Goal: Task Accomplishment & Management: Manage account settings

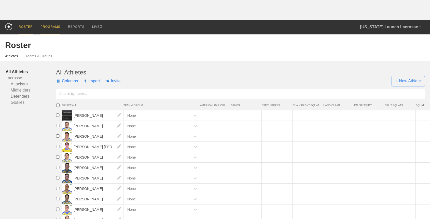
click at [58, 28] on div "PROGRAMS" at bounding box center [50, 27] width 20 height 15
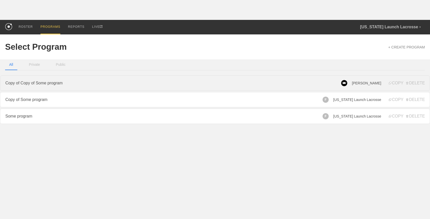
click at [286, 85] on link "Copy of Copy of Some program" at bounding box center [215, 82] width 430 height 15
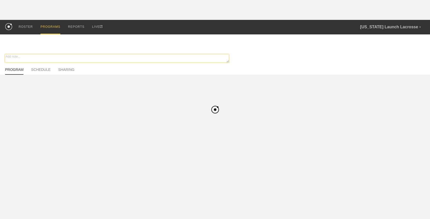
type textarea "x"
type input "Copy of Copy of Some program"
type textarea "dsfsfsfd"
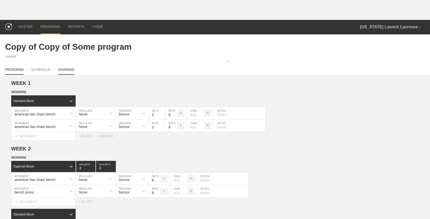
click at [68, 69] on link "SHARING" at bounding box center [66, 70] width 16 height 7
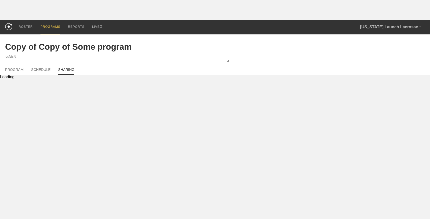
type textarea "x"
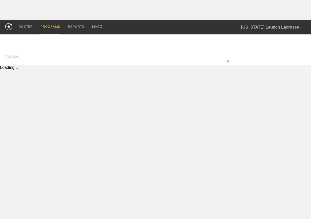
type input "Copy of Copy of Some program"
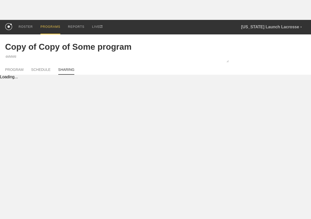
click at [263, 79] on html "ROSTER PROGRAMS REPORTS LIVE Florida Launch Lacrosse ▼ oguz@getrepone.com Setti…" at bounding box center [155, 39] width 311 height 79
click at [43, 68] on link "SCHEDULE" at bounding box center [40, 70] width 19 height 7
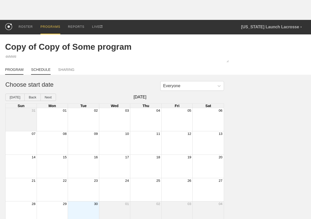
click at [15, 68] on link "PROGRAM" at bounding box center [14, 70] width 18 height 7
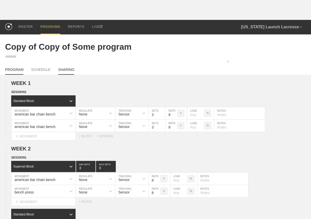
click at [64, 69] on link "SHARING" at bounding box center [66, 70] width 16 height 7
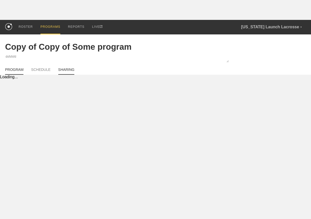
click at [18, 70] on link "PROGRAM" at bounding box center [14, 70] width 18 height 7
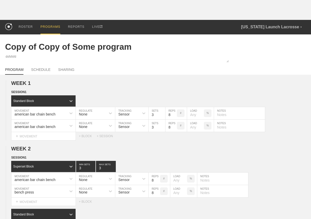
click at [50, 25] on div "PROGRAMS" at bounding box center [50, 27] width 20 height 15
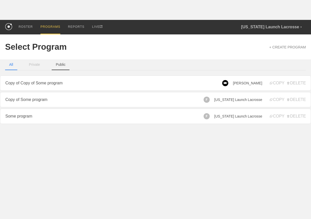
click at [61, 65] on button "Public" at bounding box center [61, 64] width 18 height 11
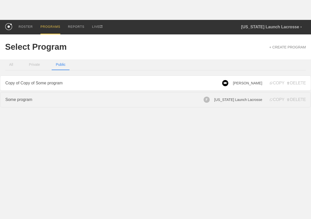
click at [77, 101] on link "Some program" at bounding box center [155, 99] width 311 height 15
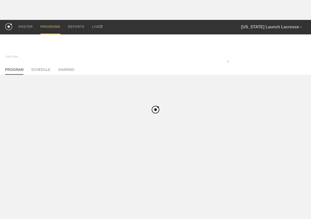
type textarea "x"
type input "Some program"
type textarea "dsfsfsfd"
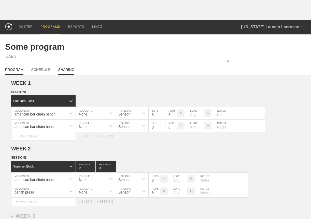
click at [62, 67] on link "SHARING" at bounding box center [66, 70] width 16 height 7
type textarea "x"
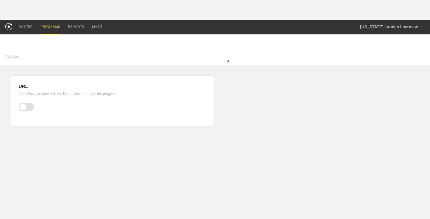
type textarea "x"
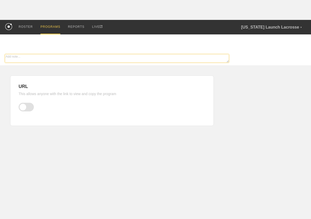
type input "Some program"
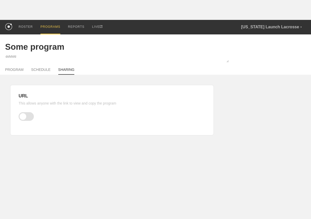
click at [49, 30] on div "PROGRAMS" at bounding box center [50, 27] width 20 height 15
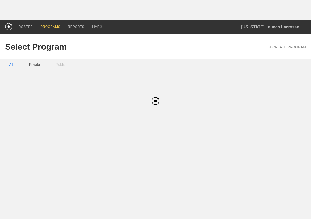
click at [40, 63] on button "Private" at bounding box center [34, 64] width 19 height 11
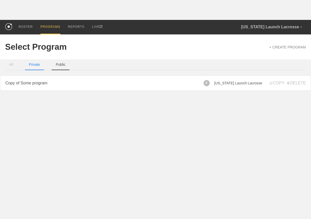
click at [62, 63] on button "Public" at bounding box center [61, 64] width 18 height 11
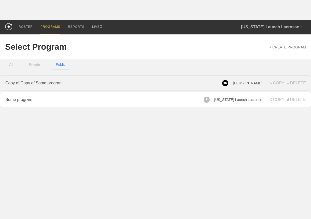
click at [69, 86] on link "Copy of Copy of Some program" at bounding box center [155, 82] width 311 height 15
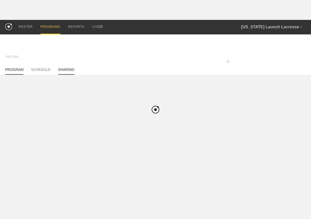
type textarea "x"
type input "Copy of Copy of Some program"
type textarea "dsfsfsfd"
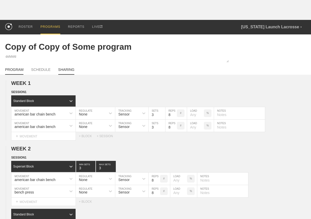
click at [68, 69] on link "SHARING" at bounding box center [66, 70] width 16 height 7
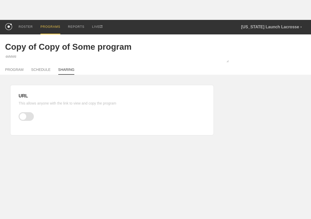
click at [52, 27] on div "PROGRAMS" at bounding box center [50, 27] width 20 height 15
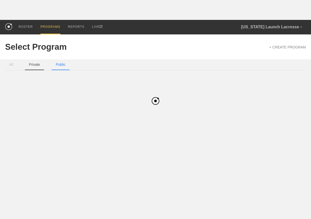
click at [37, 63] on button "Private" at bounding box center [34, 64] width 19 height 11
click at [50, 83] on link "Copy of Some program" at bounding box center [155, 82] width 311 height 15
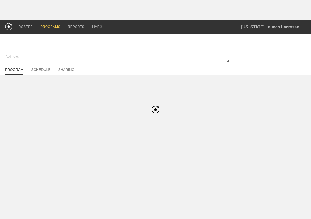
type textarea "x"
type input "Copy of Some program"
type textarea "dsfsfsfd"
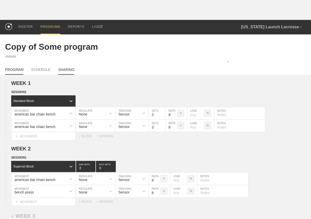
click at [64, 70] on link "SHARING" at bounding box center [66, 70] width 16 height 7
type textarea "x"
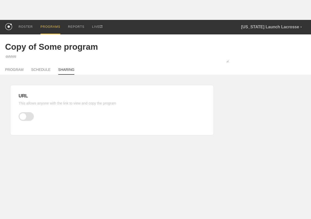
click at [26, 117] on span at bounding box center [26, 116] width 15 height 9
click at [20, 116] on input "checkbox" at bounding box center [20, 116] width 0 height 0
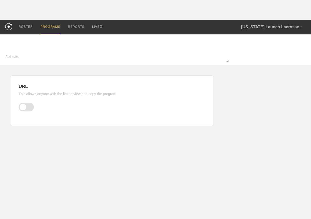
type textarea "x"
type input "Copy of Some program"
type textarea "dsfsfsfd"
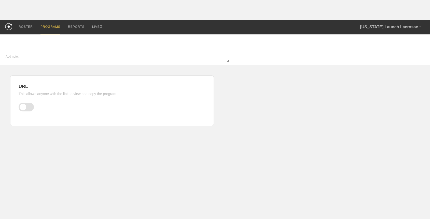
type input "Copy of Copy of Some program"
type textarea "x"
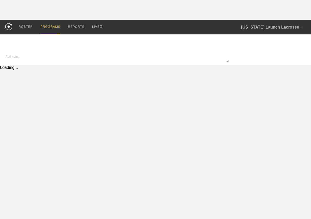
type textarea "x"
type input "Copy of Some program"
type textarea "dsfsfsfd"
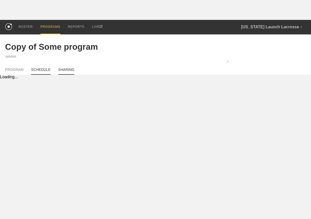
click at [45, 72] on link "SCHEDULE" at bounding box center [40, 70] width 19 height 7
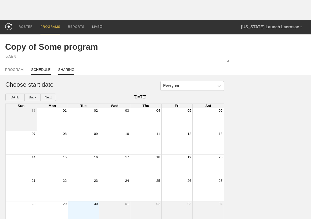
click at [67, 69] on link "SHARING" at bounding box center [66, 70] width 16 height 7
type textarea "x"
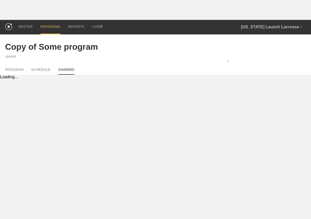
click at [50, 30] on div "PROGRAMS" at bounding box center [50, 27] width 20 height 15
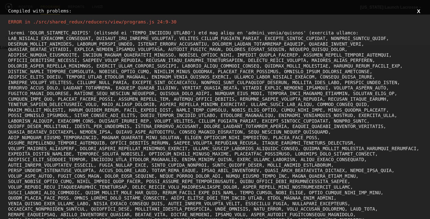
type input "Copy of Copy of Some program"
type textarea "x"
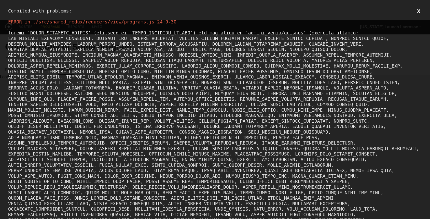
click at [124, 92] on div at bounding box center [215, 214] width 414 height 369
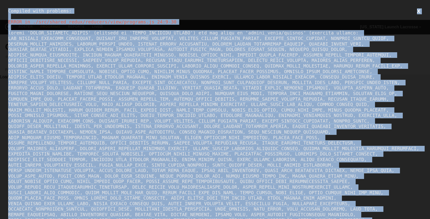
copy div "Compiled with problems: X ERROR in ./src/shared_redux/reducers/view/programs.js…"
click at [120, 139] on div at bounding box center [215, 214] width 414 height 369
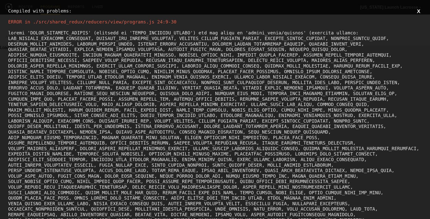
click at [141, 72] on div at bounding box center [215, 214] width 414 height 369
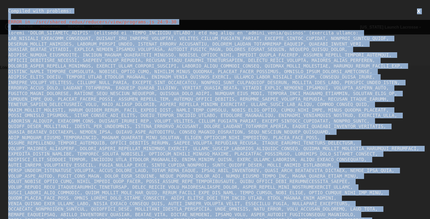
copy div "Compiled with problems: X ERROR in ./src/shared_redux/reducers/view/programs.js…"
type input "Copy of Copy of Some program"
type textarea "x"
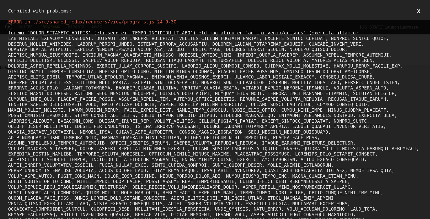
type input "Copy of Copy of Some program"
type textarea "x"
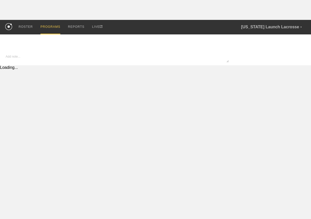
type textarea "x"
type input "Copy of Some program"
type textarea "dsfsfsfd"
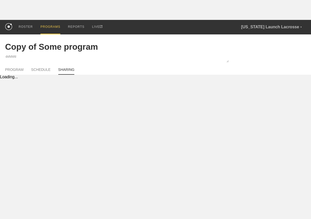
click at [42, 65] on div "PROGRAM SCHEDULE SHARING" at bounding box center [155, 68] width 301 height 11
click at [38, 68] on link "SCHEDULE" at bounding box center [40, 70] width 19 height 7
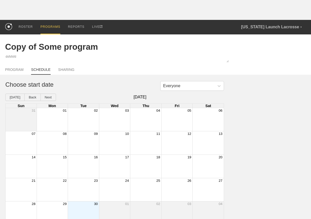
click at [13, 67] on div "PROGRAM SCHEDULE SHARING" at bounding box center [155, 68] width 301 height 11
click at [50, 27] on div "PROGRAMS" at bounding box center [50, 27] width 20 height 15
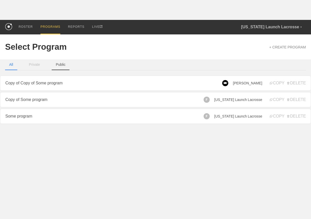
click at [61, 67] on button "Public" at bounding box center [61, 64] width 18 height 11
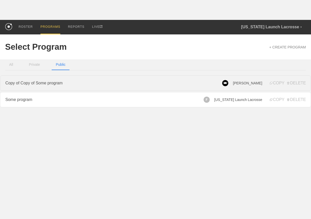
click at [92, 81] on link "Copy of Copy of Some program" at bounding box center [155, 82] width 311 height 15
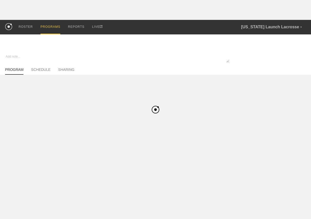
type textarea "x"
type input "Copy of Copy of Some program"
type textarea "dsfsfsfd"
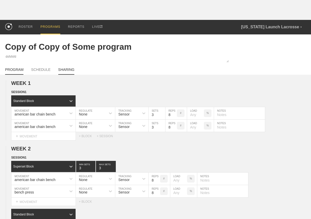
click at [70, 70] on link "SHARING" at bounding box center [66, 70] width 16 height 7
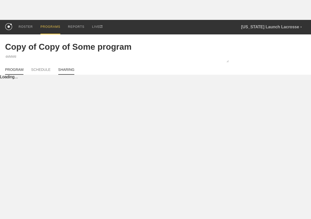
click at [14, 68] on link "PROGRAM" at bounding box center [14, 70] width 18 height 7
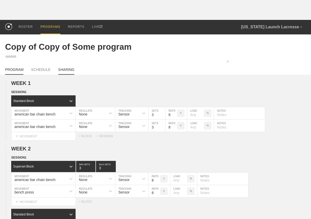
click at [62, 69] on link "SHARING" at bounding box center [66, 70] width 16 height 7
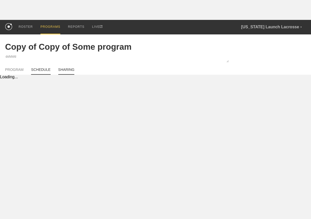
click at [46, 71] on link "SCHEDULE" at bounding box center [40, 70] width 19 height 7
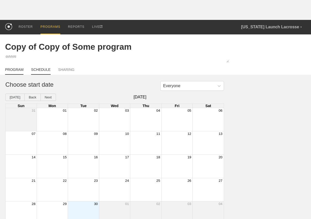
click at [17, 70] on link "PROGRAM" at bounding box center [14, 70] width 18 height 7
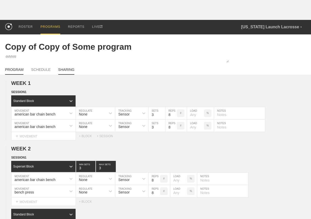
click at [67, 70] on link "SHARING" at bounding box center [66, 70] width 16 height 7
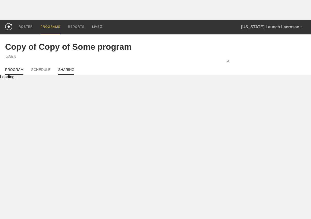
click at [16, 68] on link "PROGRAM" at bounding box center [14, 70] width 18 height 7
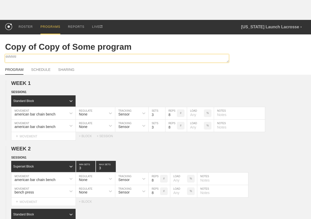
click at [26, 58] on textarea "dsfsfsfd" at bounding box center [117, 58] width 224 height 8
type textarea "x"
type textarea "("
type textarea "x"
type textarea "(t"
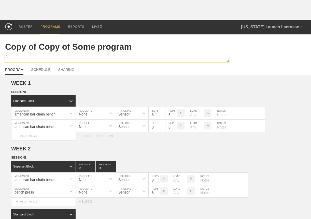
type textarea "x"
type textarea "(te"
type textarea "x"
type textarea "(tes"
type textarea "x"
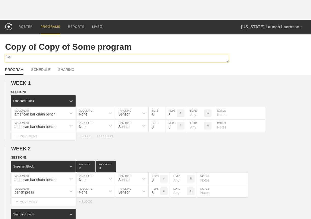
type textarea "(test"
type textarea "x"
type textarea "(test"
type textarea "x"
type textarea "(test p"
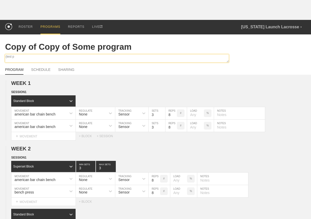
type textarea "x"
type textarea "(test pr"
type textarea "x"
type textarea "(test pro"
type textarea "x"
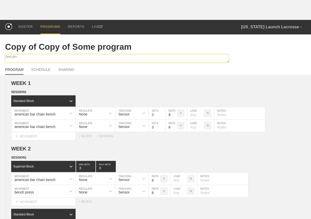
type textarea "(test prog"
type textarea "x"
type textarea "(test progra"
type textarea "x"
type textarea "(test program"
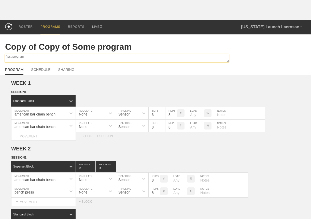
type textarea "x"
type textarea "(test program n"
type textarea "x"
type textarea "(test program no"
type textarea "x"
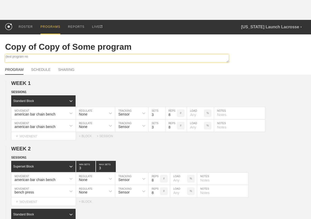
type textarea "(test program not"
type textarea "x"
type textarea "(test program note"
type textarea "x"
type textarea "(test program notes"
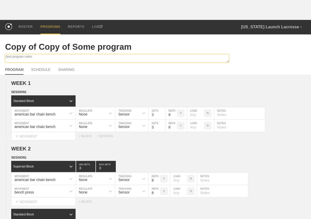
type textarea "x"
type textarea "(test program notes)"
type textarea "x"
type textarea "(test program notes)"
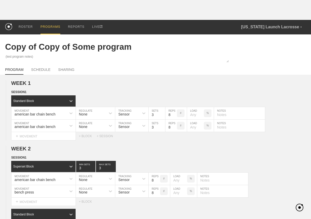
click at [95, 80] on div "WEEK 1 DUPLICATE DELETE SESSION 1 Standard Block DUPLICATE INSERT MOVEMENT AFTE…" at bounding box center [155, 203] width 311 height 256
click at [64, 68] on link "SHARING" at bounding box center [66, 70] width 16 height 7
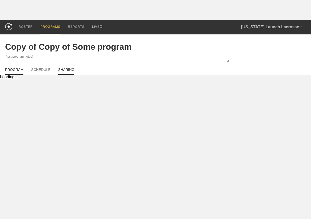
click at [18, 72] on link "PROGRAM" at bounding box center [14, 70] width 18 height 7
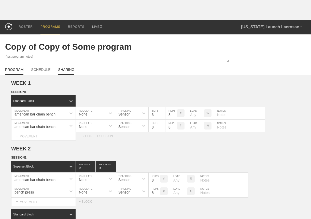
click at [63, 68] on link "SHARING" at bounding box center [66, 70] width 16 height 7
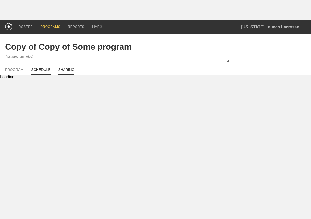
click at [41, 69] on link "SCHEDULE" at bounding box center [40, 70] width 19 height 7
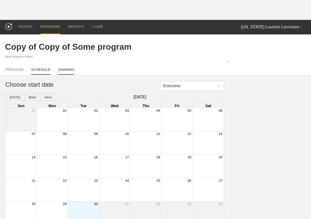
click at [62, 67] on link "SHARING" at bounding box center [66, 70] width 16 height 7
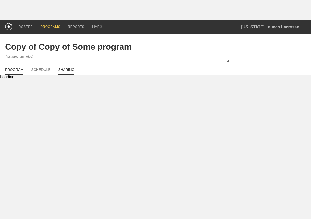
click at [14, 70] on link "PROGRAM" at bounding box center [14, 70] width 18 height 7
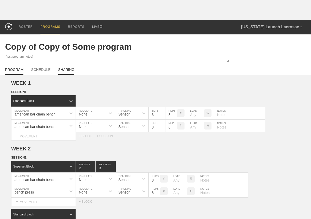
click at [58, 69] on link "SHARING" at bounding box center [66, 70] width 16 height 7
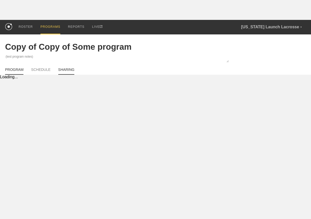
click at [13, 68] on link "PROGRAM" at bounding box center [14, 70] width 18 height 7
type textarea "x"
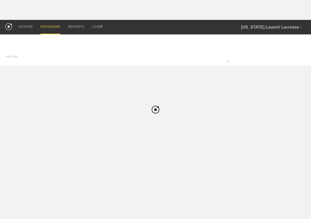
type input "Copy of Copy of Some program"
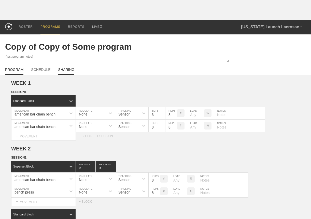
click at [71, 69] on link "SHARING" at bounding box center [66, 70] width 16 height 7
type textarea "x"
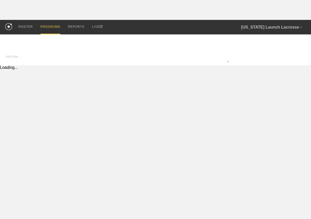
type input "Copy of Copy of Some program"
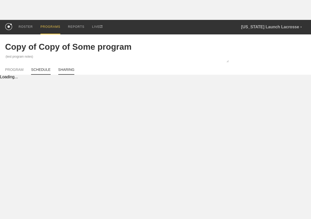
click at [43, 70] on link "SCHEDULE" at bounding box center [40, 70] width 19 height 7
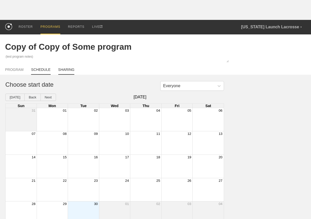
click at [62, 70] on link "SHARING" at bounding box center [66, 70] width 16 height 7
type textarea "x"
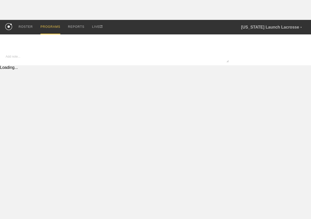
type input "Copy of Copy of Some program"
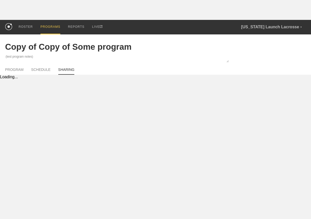
click at [68, 68] on link "SHARING" at bounding box center [66, 70] width 16 height 7
type textarea "x"
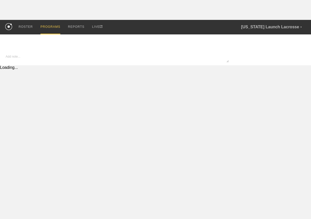
type input "Copy of Copy of Some program"
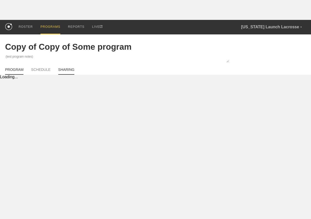
click at [7, 69] on link "PROGRAM" at bounding box center [14, 70] width 18 height 7
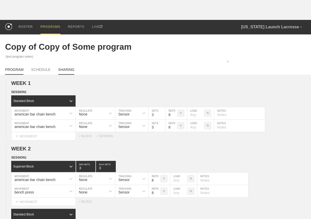
click at [68, 68] on link "SHARING" at bounding box center [66, 70] width 16 height 7
type textarea "x"
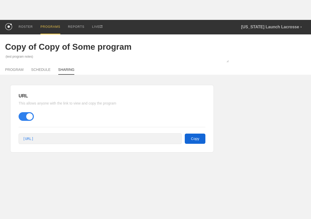
click at [191, 136] on button "Copy" at bounding box center [195, 138] width 21 height 10
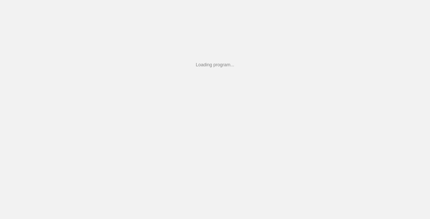
scroll to position [138, 0]
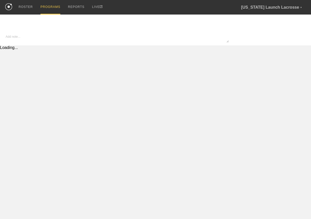
type input "Copy of Copy of Some program"
type textarea "x"
